Goal: Task Accomplishment & Management: Manage account settings

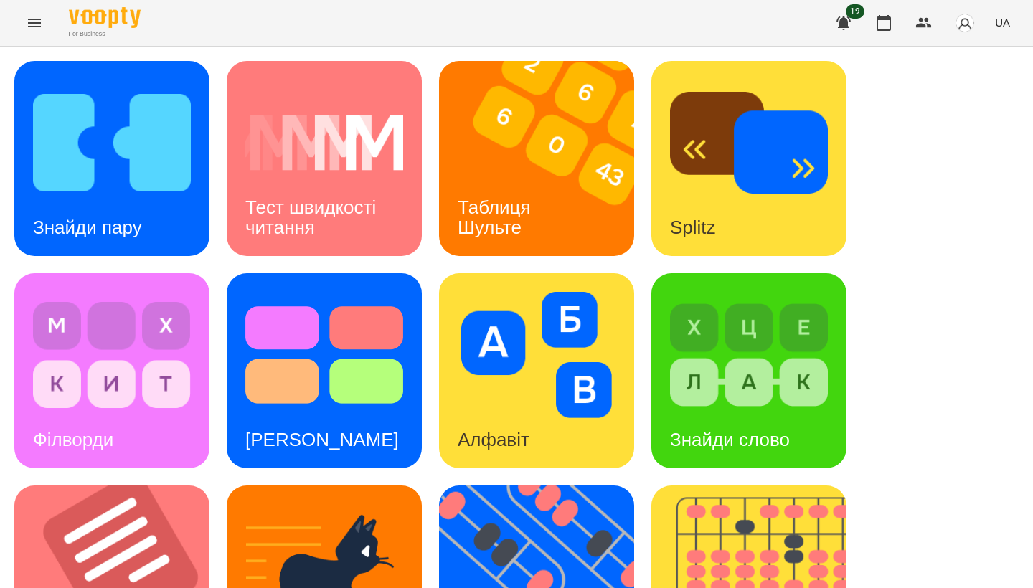
click at [38, 33] on button "Menu" at bounding box center [34, 23] width 34 height 34
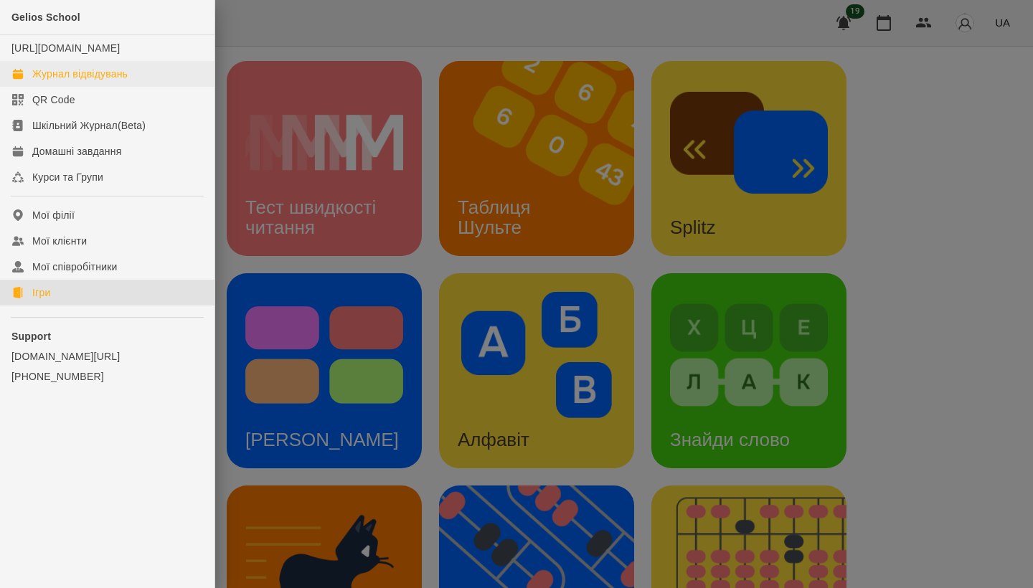
click at [67, 87] on link "Журнал відвідувань" at bounding box center [107, 74] width 214 height 26
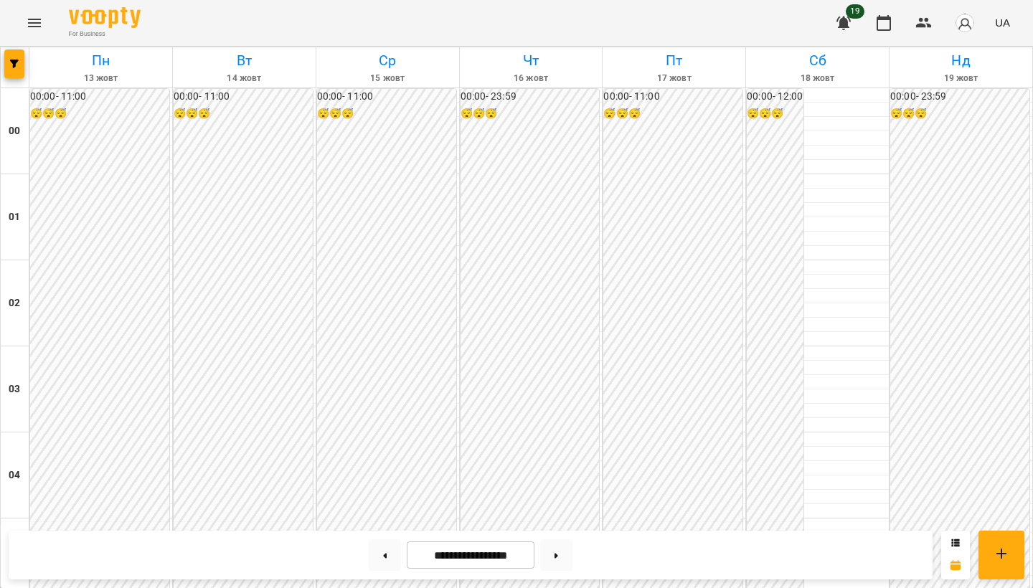
scroll to position [1522, 0]
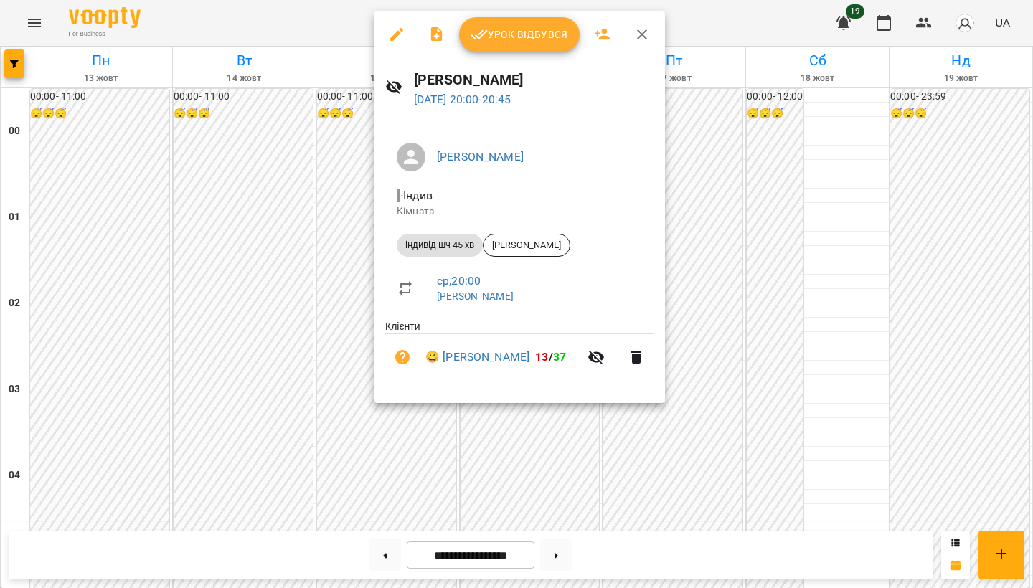
click at [513, 42] on span "Урок відбувся" at bounding box center [520, 34] width 98 height 17
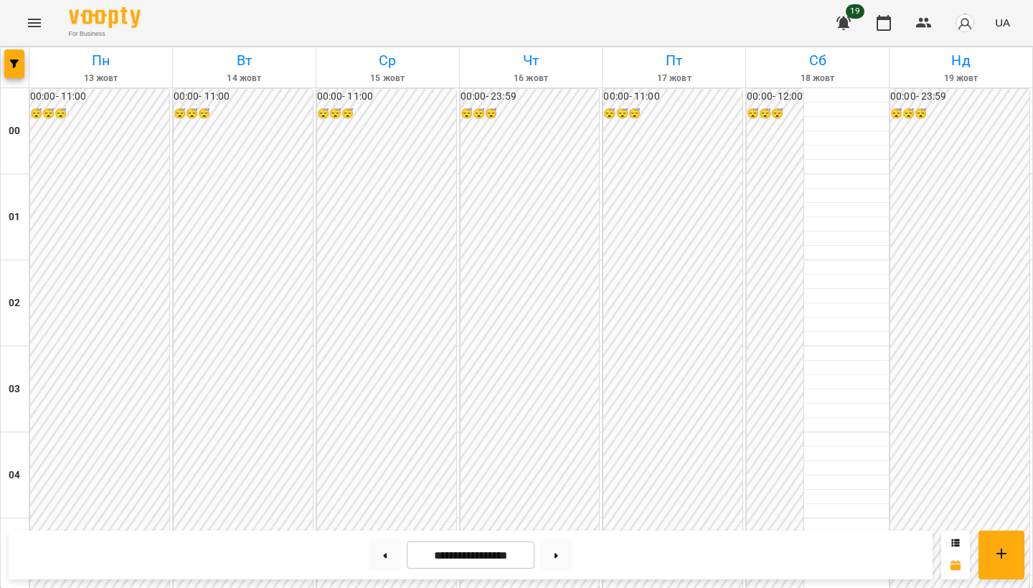
scroll to position [1453, 0]
click at [44, 29] on button "Menu" at bounding box center [34, 23] width 34 height 34
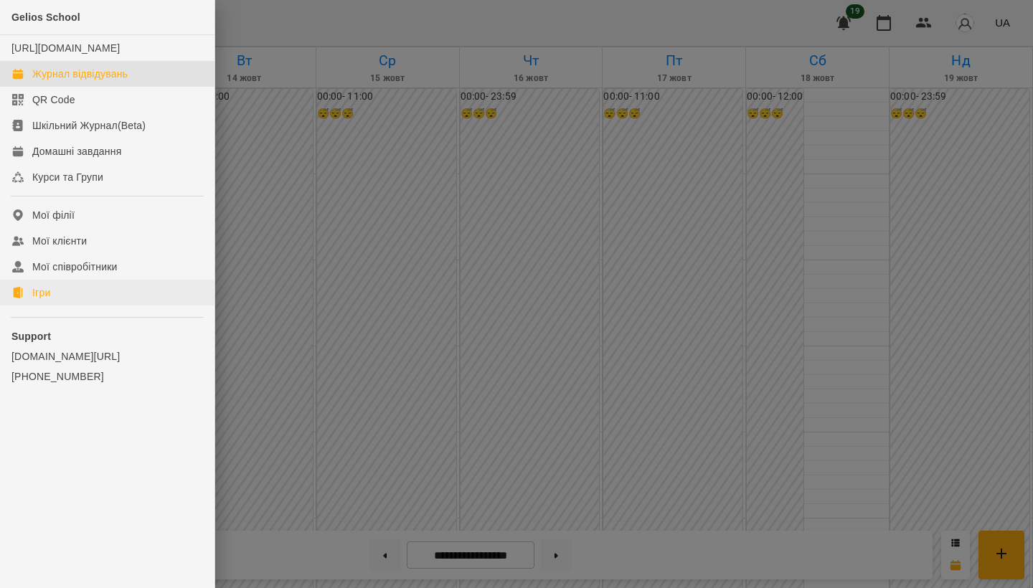
click at [72, 306] on link "Ігри" at bounding box center [107, 293] width 214 height 26
